Goal: Information Seeking & Learning: Compare options

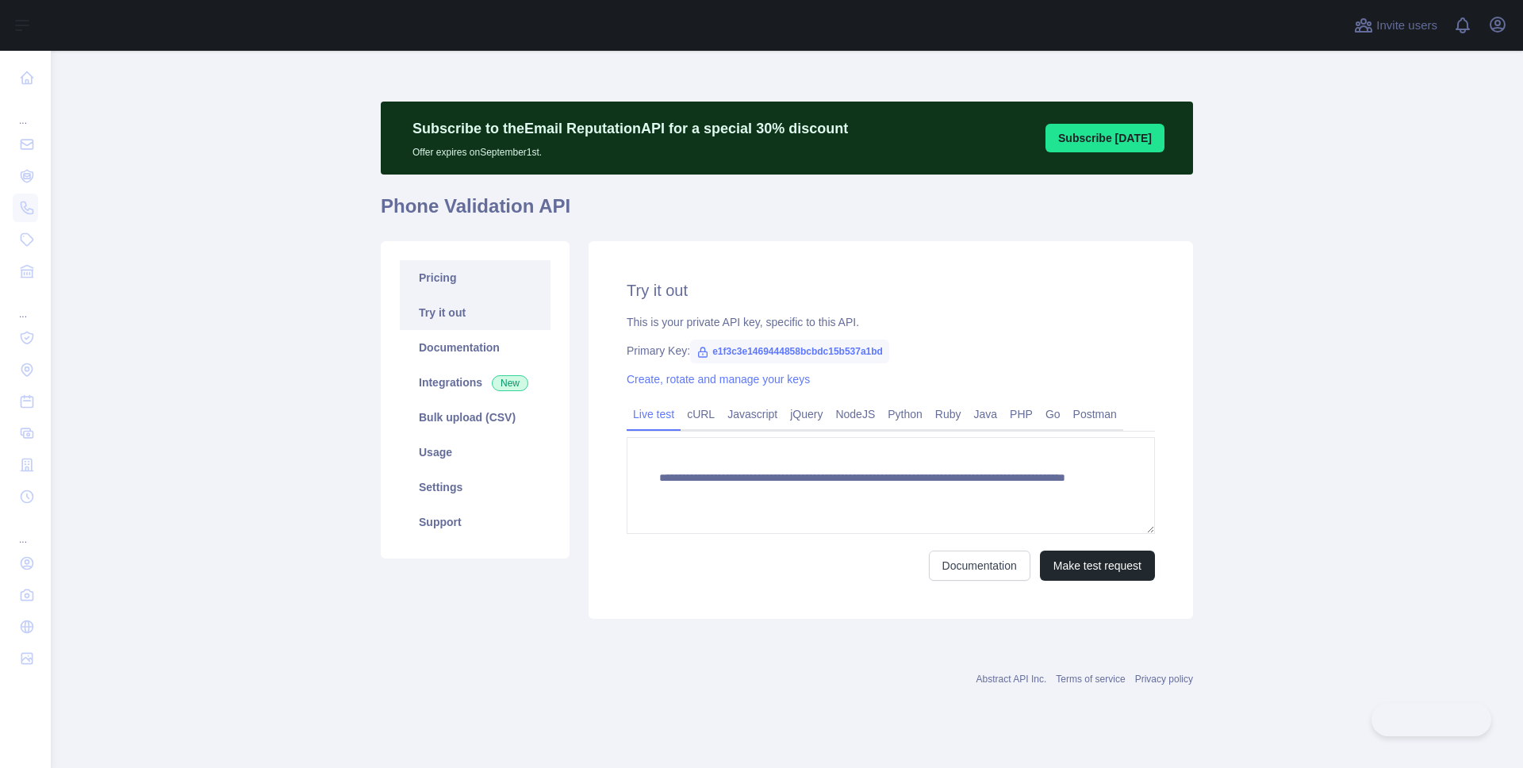
click at [440, 274] on link "Pricing" at bounding box center [475, 277] width 151 height 35
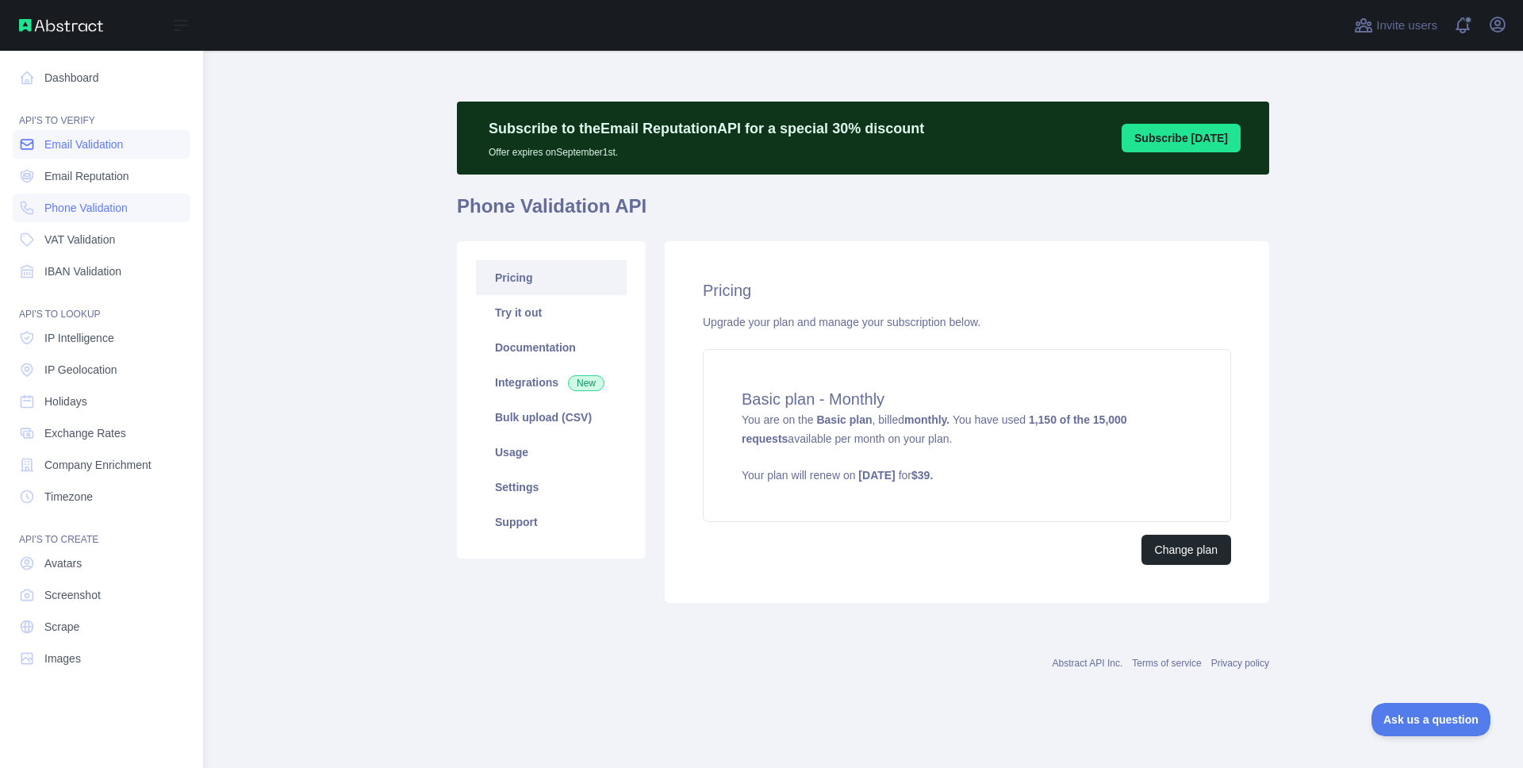
click at [103, 144] on span "Email Validation" at bounding box center [83, 144] width 79 height 16
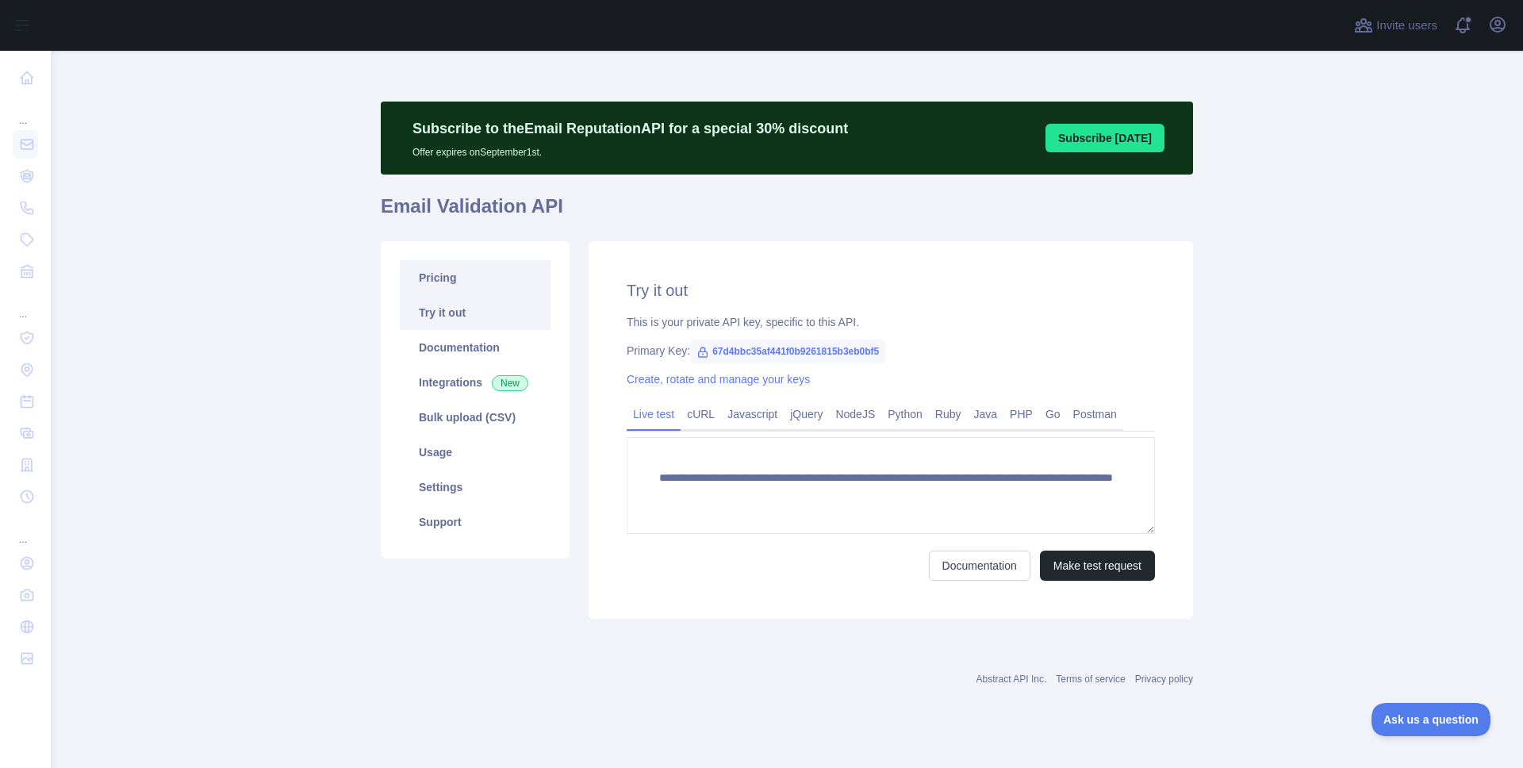
click at [458, 282] on link "Pricing" at bounding box center [475, 277] width 151 height 35
